Goal: Find specific page/section: Find specific page/section

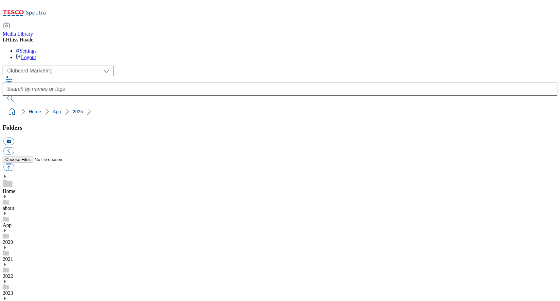
scroll to position [419, 0]
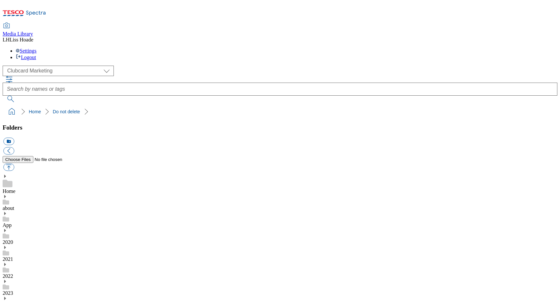
scroll to position [294, 0]
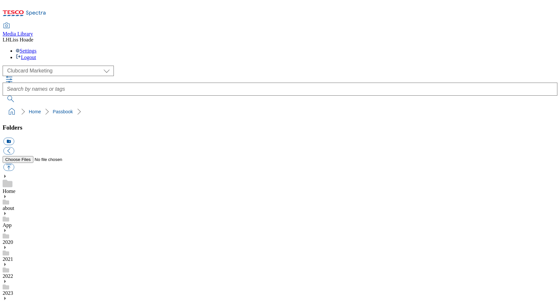
scroll to position [456, 0]
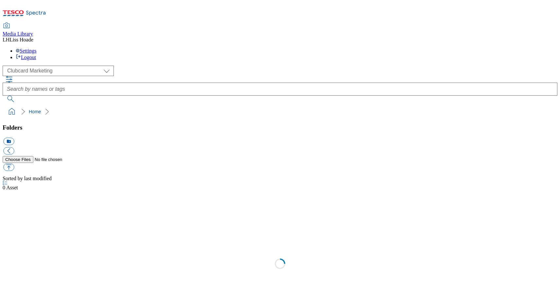
scroll to position [0, 0]
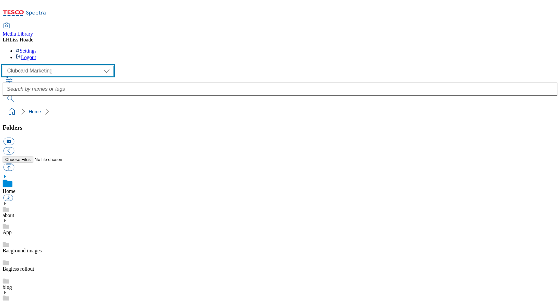
click at [59, 66] on select "Clubcard Marketing Dotcom UK GHS Marketing UK GHS Product UK GHS ROI" at bounding box center [58, 71] width 111 height 10
